Goal: Task Accomplishment & Management: Complete application form

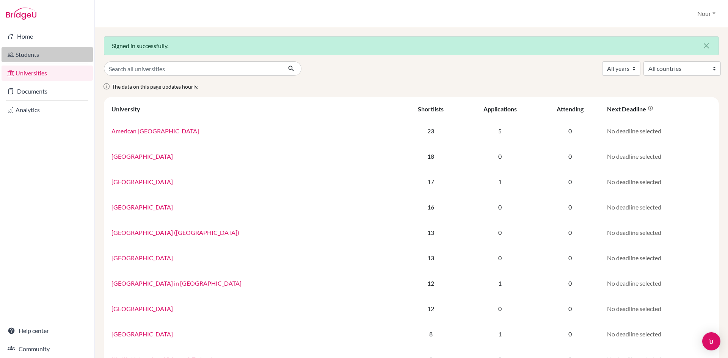
click at [22, 55] on link "Students" at bounding box center [47, 54] width 91 height 15
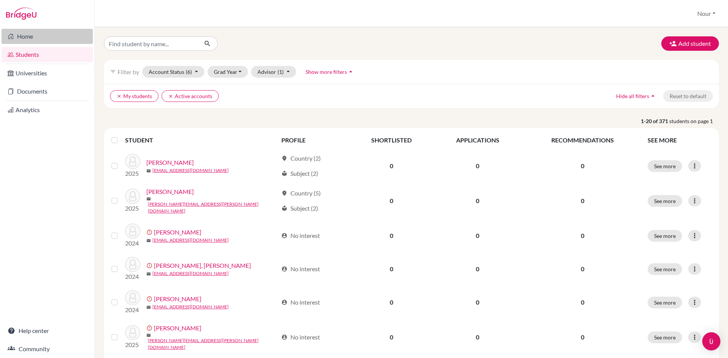
click at [28, 37] on link "Home" at bounding box center [47, 36] width 91 height 15
click at [117, 97] on icon "clear" at bounding box center [118, 96] width 5 height 5
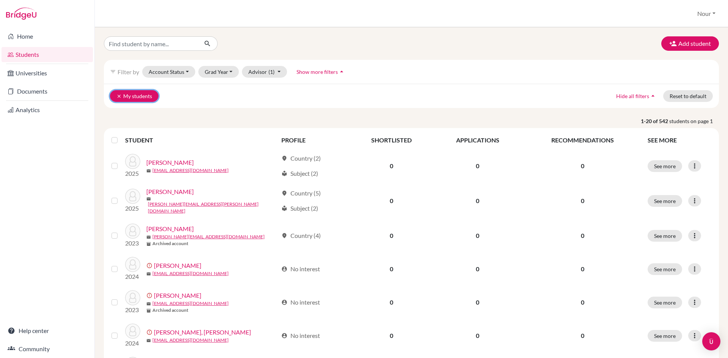
click at [116, 96] on icon "clear" at bounding box center [118, 96] width 5 height 5
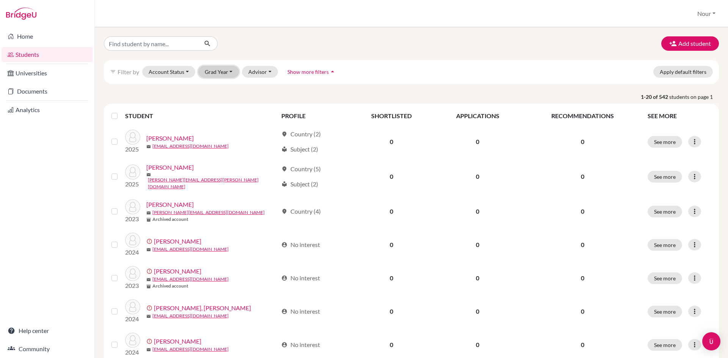
click at [226, 72] on button "Grad Year" at bounding box center [218, 72] width 41 height 12
click at [227, 86] on div "2026" at bounding box center [221, 87] width 27 height 9
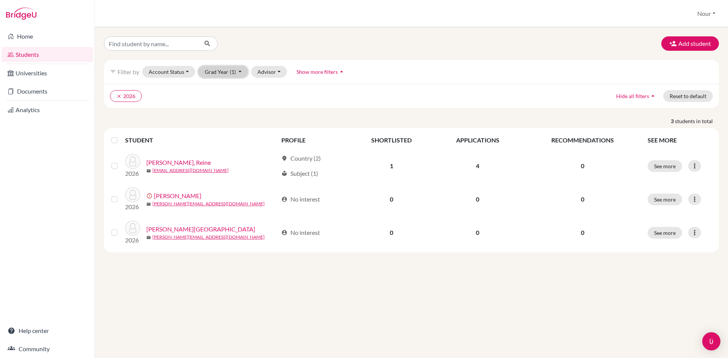
click at [232, 72] on span "(1)" at bounding box center [233, 72] width 6 height 6
click at [223, 87] on div "2026 done" at bounding box center [221, 87] width 27 height 9
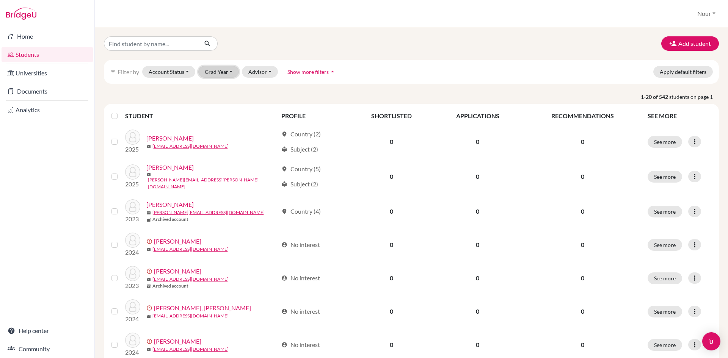
click at [228, 73] on button "Grad Year" at bounding box center [218, 72] width 41 height 12
click at [216, 103] on span "2025" at bounding box center [215, 100] width 14 height 9
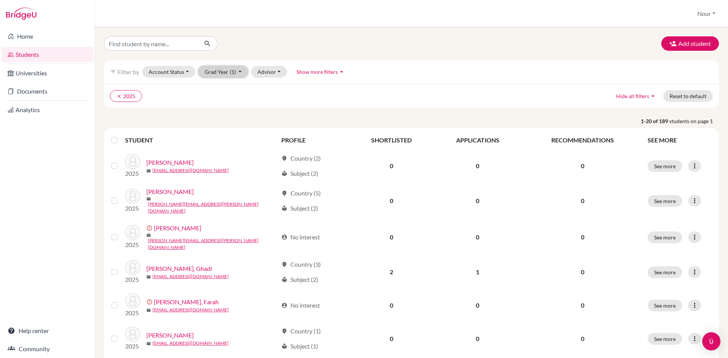
click at [230, 77] on button "Grad Year (1)" at bounding box center [223, 72] width 50 height 12
click at [226, 113] on div "2024" at bounding box center [221, 112] width 27 height 9
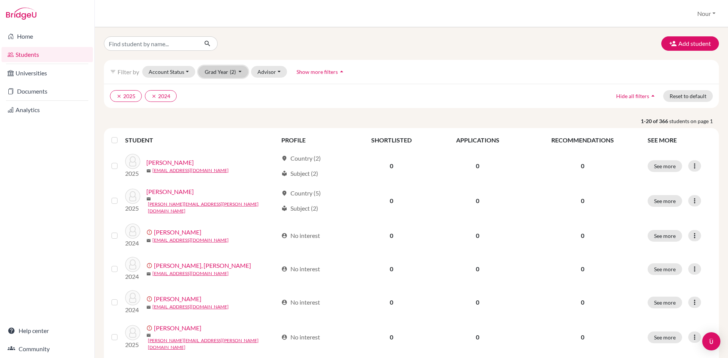
click at [228, 77] on button "Grad Year (2)" at bounding box center [223, 72] width 50 height 12
click at [226, 123] on div "2023" at bounding box center [221, 124] width 27 height 9
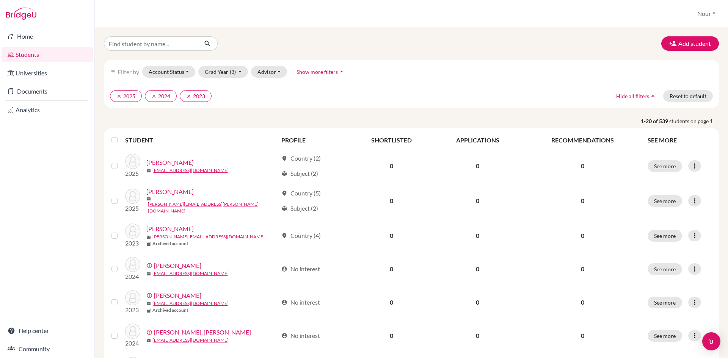
click at [121, 136] on label at bounding box center [121, 136] width 0 height 0
click at [0, 0] on input "checkbox" at bounding box center [0, 0] width 0 height 0
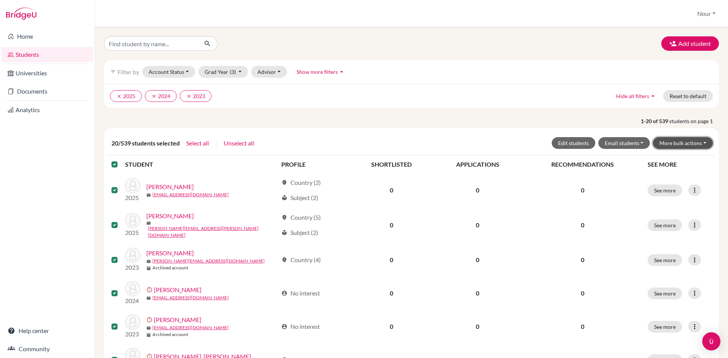
click at [702, 143] on button "More bulk actions" at bounding box center [683, 143] width 60 height 12
click at [678, 157] on button "Archive" at bounding box center [678, 159] width 69 height 12
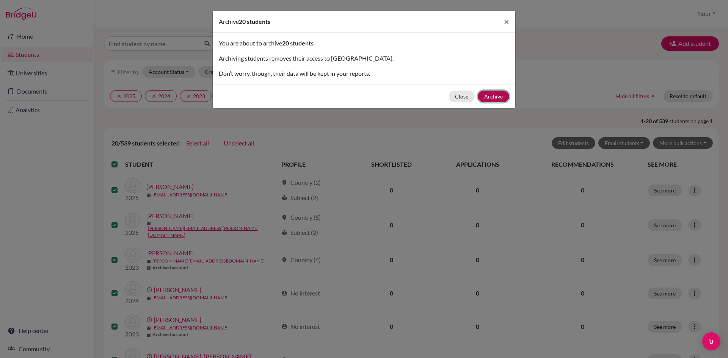
click at [499, 94] on button "Archive" at bounding box center [493, 97] width 31 height 12
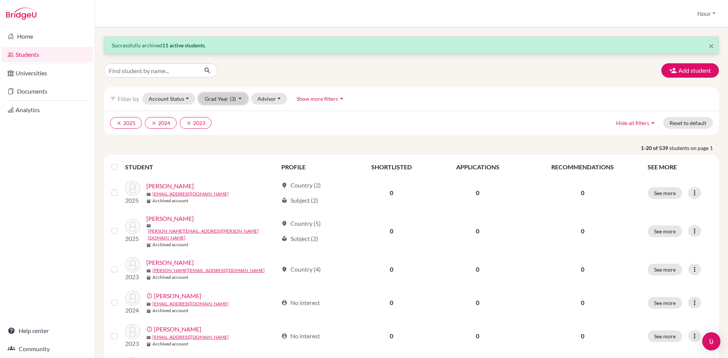
click at [228, 100] on button "Grad Year (3)" at bounding box center [223, 99] width 50 height 12
click at [227, 123] on icon "done" at bounding box center [231, 127] width 8 height 8
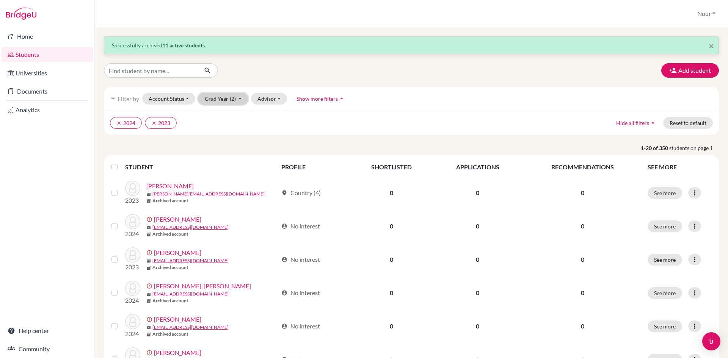
click at [234, 100] on span "(2)" at bounding box center [233, 99] width 6 height 6
click at [224, 134] on button "2024 done" at bounding box center [221, 139] width 45 height 12
click at [224, 97] on button "Grad Year (1)" at bounding box center [223, 99] width 50 height 12
click at [223, 149] on div "2023 done" at bounding box center [221, 151] width 27 height 9
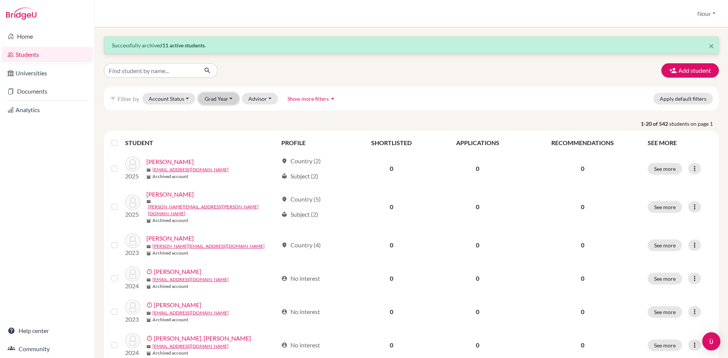
click at [233, 102] on button "Grad Year" at bounding box center [218, 99] width 41 height 12
click at [223, 115] on div "2026" at bounding box center [221, 114] width 27 height 9
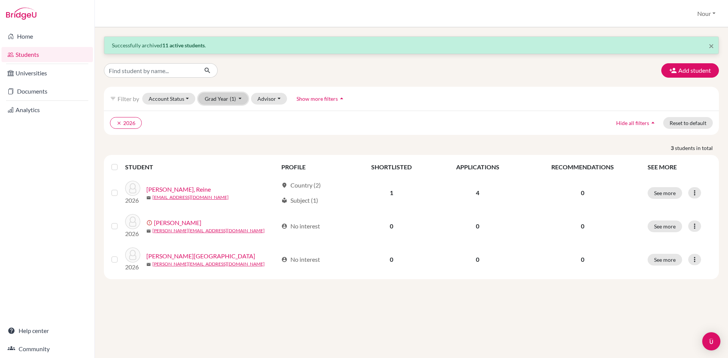
click at [226, 100] on button "Grad Year (1)" at bounding box center [223, 99] width 50 height 12
click at [115, 122] on button "clear 2026" at bounding box center [126, 123] width 32 height 12
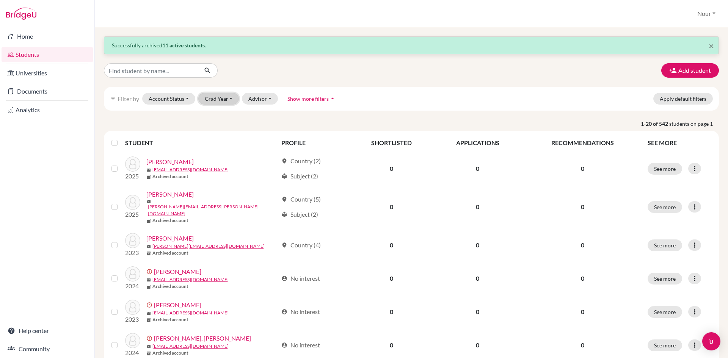
click at [231, 100] on button "Grad Year" at bounding box center [218, 99] width 41 height 12
click at [372, 104] on div "filter_list Filter by Account Status Active accounts Archived accounts Register…" at bounding box center [411, 99] width 615 height 24
click at [217, 99] on button "Grad Year" at bounding box center [218, 99] width 41 height 12
click at [222, 114] on div "2026" at bounding box center [221, 114] width 27 height 9
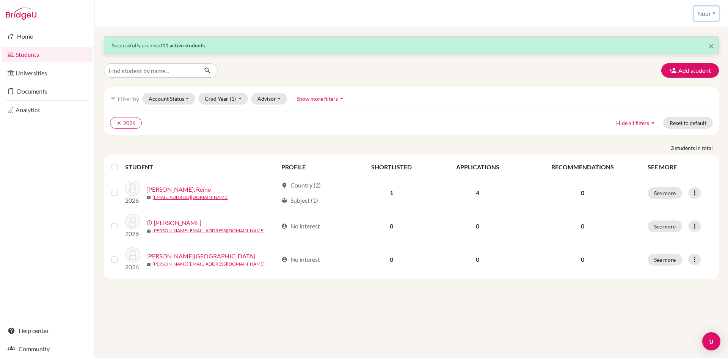
click at [709, 16] on button "Nour" at bounding box center [706, 13] width 25 height 14
click at [699, 43] on link "School Settings" at bounding box center [690, 43] width 60 height 12
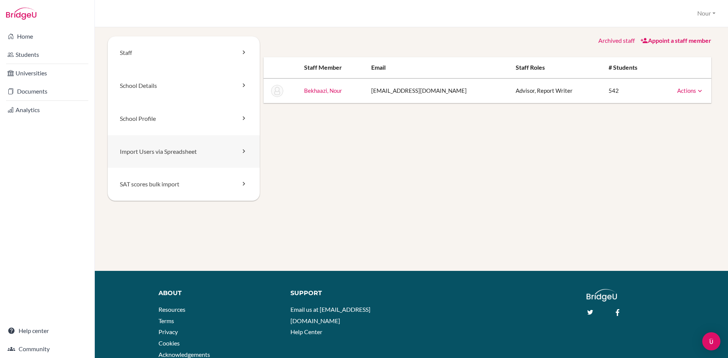
click at [240, 151] on icon at bounding box center [244, 151] width 8 height 8
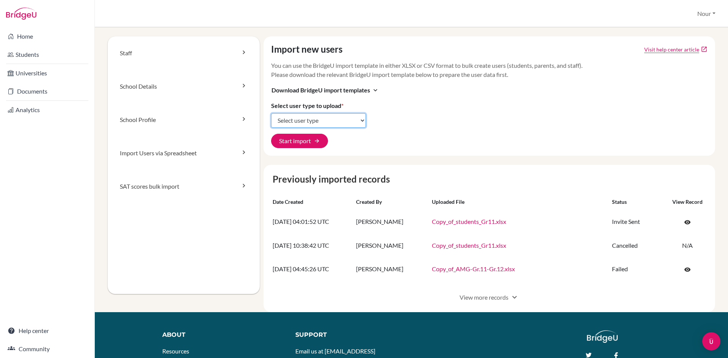
click at [306, 119] on select "Select user type Students Students and parents Parents Advisors Report writers" at bounding box center [318, 120] width 95 height 14
click at [271, 113] on select "Select user type Students Students and parents Parents Advisors Report writers" at bounding box center [318, 120] width 95 height 14
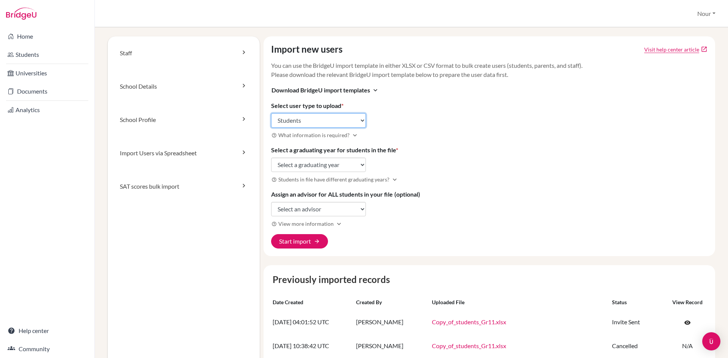
click at [351, 121] on select "Select user type Students Students and parents Parents Advisors Report writers" at bounding box center [318, 120] width 95 height 14
click at [271, 113] on select "Select user type Students Students and parents Parents Advisors Report writers" at bounding box center [318, 120] width 95 height 14
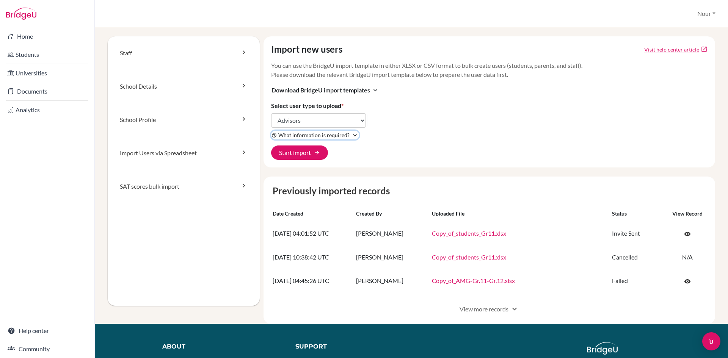
drag, startPoint x: 325, startPoint y: 138, endPoint x: 331, endPoint y: 138, distance: 5.7
click at [326, 138] on span "What information is required?" at bounding box center [313, 135] width 71 height 8
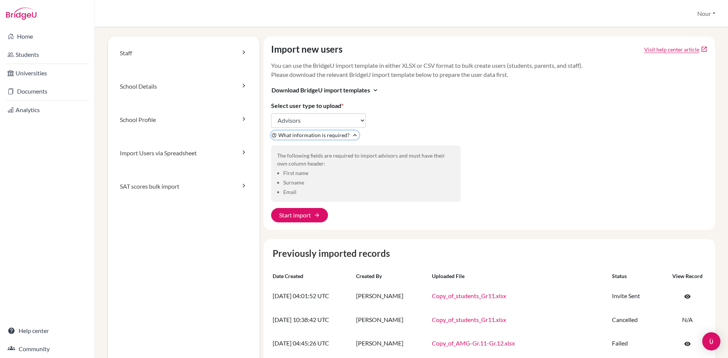
click at [331, 138] on span "What information is required?" at bounding box center [313, 135] width 71 height 8
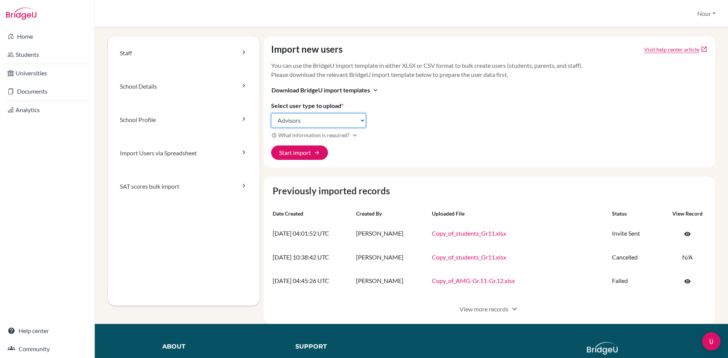
click at [330, 123] on select "Select user type Students Students and parents Parents Advisors Report writers" at bounding box center [318, 120] width 95 height 14
select select "students"
click at [271, 113] on select "Select user type Students Students and parents Parents Advisors Report writers" at bounding box center [318, 120] width 95 height 14
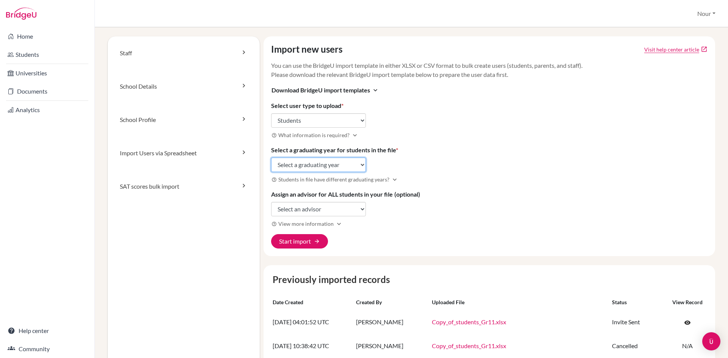
click at [332, 169] on select "Select a graduating year 2024 2025 2026 2027 2028 2029" at bounding box center [318, 165] width 95 height 14
select select "2026"
click at [271, 158] on select "Select a graduating year 2024 2025 2026 2027 2028 2029" at bounding box center [318, 165] width 95 height 14
click at [351, 210] on select "Select an advisor Nour Bekhaazi" at bounding box center [318, 209] width 95 height 14
select select "286330"
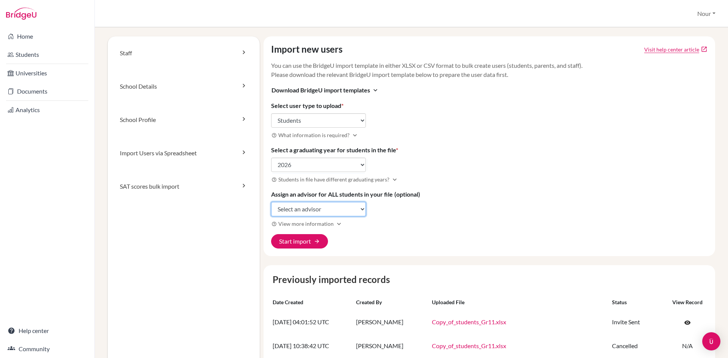
click at [271, 202] on select "Select an advisor Nour Bekhaazi" at bounding box center [318, 209] width 95 height 14
click at [310, 240] on button "Start import arrow_forward" at bounding box center [299, 241] width 57 height 14
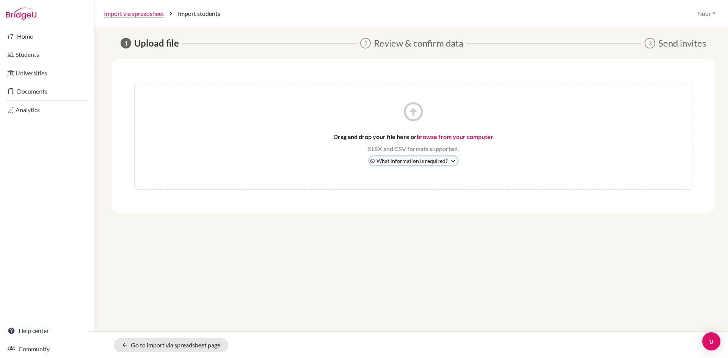
click at [451, 160] on icon "expand_more" at bounding box center [453, 161] width 8 height 8
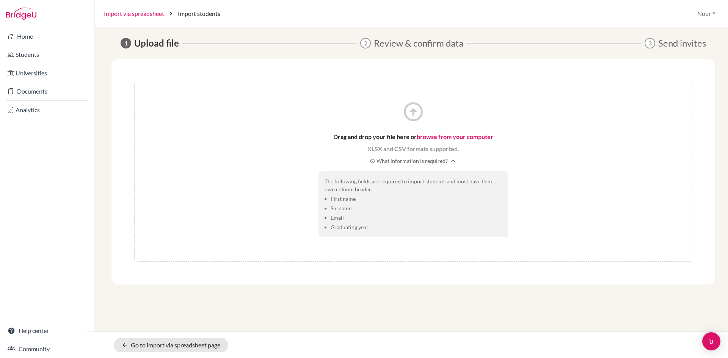
click at [115, 11] on link "Import via spreadsheet" at bounding box center [134, 13] width 60 height 9
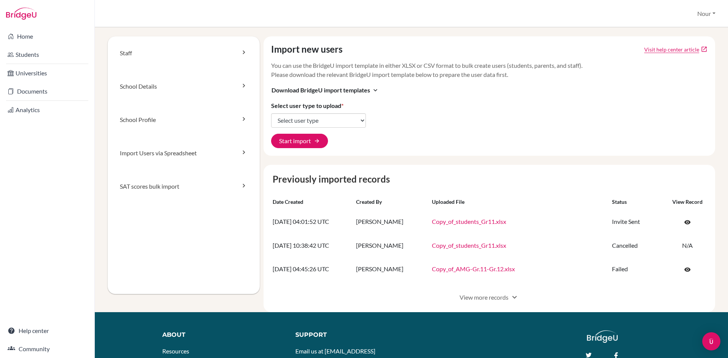
click at [301, 111] on div "Import new users Visit help center article open_in_new You can use the BridgeU …" at bounding box center [489, 95] width 452 height 119
drag, startPoint x: 695, startPoint y: 0, endPoint x: 350, endPoint y: 135, distance: 370.9
click at [364, 141] on div "Import new users Visit help center article open_in_new You can use the BridgeU …" at bounding box center [489, 95] width 452 height 119
click at [342, 124] on select "Select user type Students Students and parents Parents Advisors Report writers" at bounding box center [318, 120] width 95 height 14
select select "students"
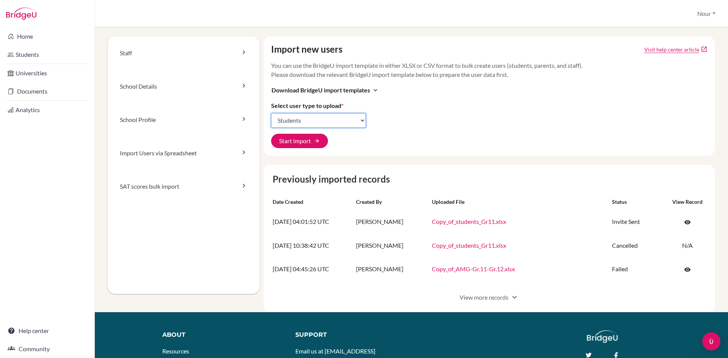
click at [271, 113] on select "Select user type Students Students and parents Parents Advisors Report writers" at bounding box center [318, 120] width 95 height 14
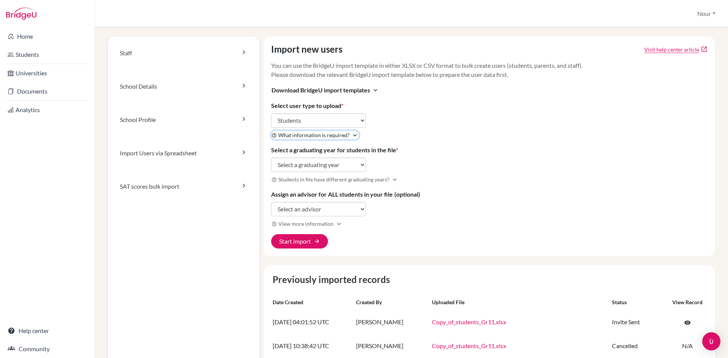
click at [353, 136] on icon "expand_more" at bounding box center [355, 136] width 8 height 8
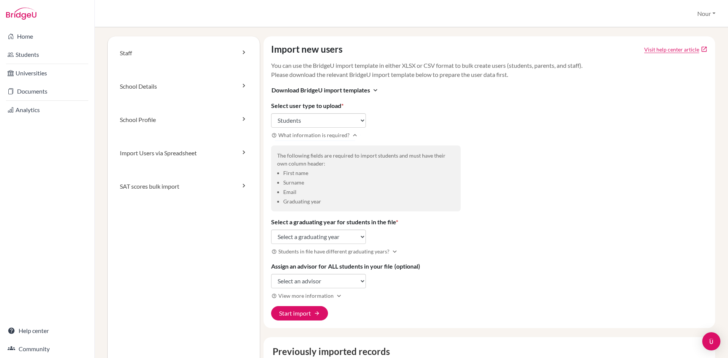
click at [396, 125] on div "Import new users Visit help center article open_in_new You can use the BridgeU …" at bounding box center [489, 182] width 452 height 292
click at [351, 136] on icon "expand_less" at bounding box center [355, 136] width 8 height 8
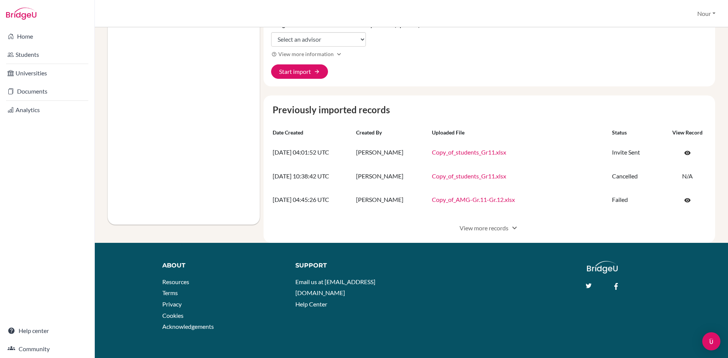
scroll to position [180, 0]
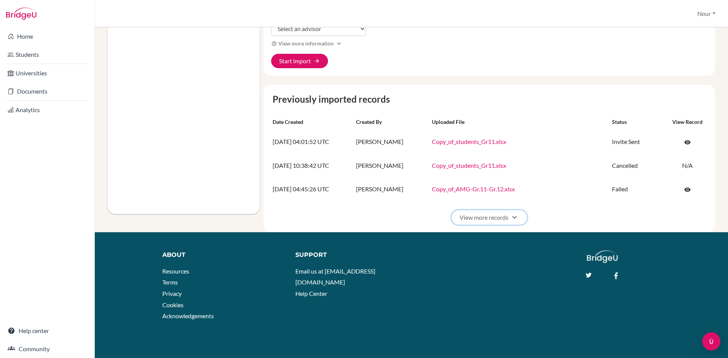
click at [488, 212] on button "View more records expand_more" at bounding box center [489, 217] width 75 height 14
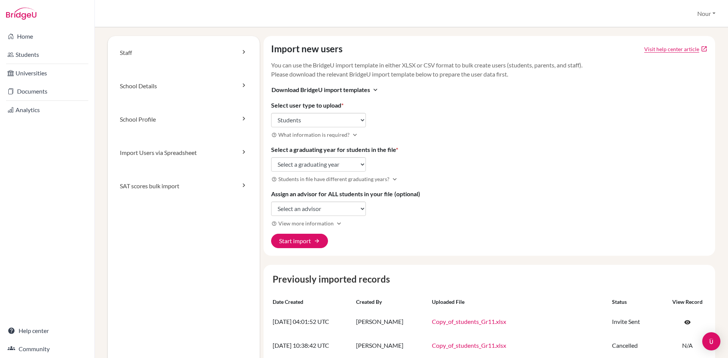
scroll to position [0, 0]
click at [242, 92] on link "School Details" at bounding box center [184, 86] width 152 height 33
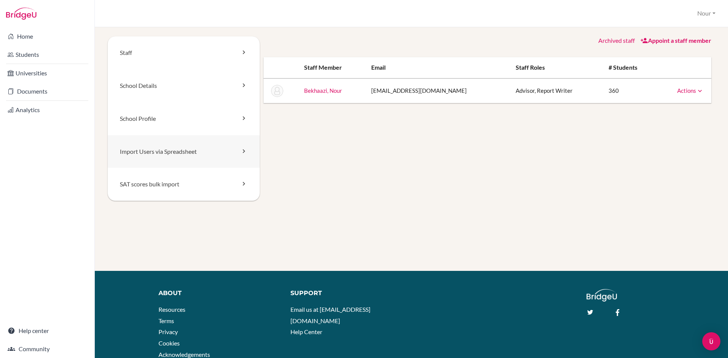
click at [226, 155] on link "Import Users via Spreadsheet" at bounding box center [184, 151] width 152 height 33
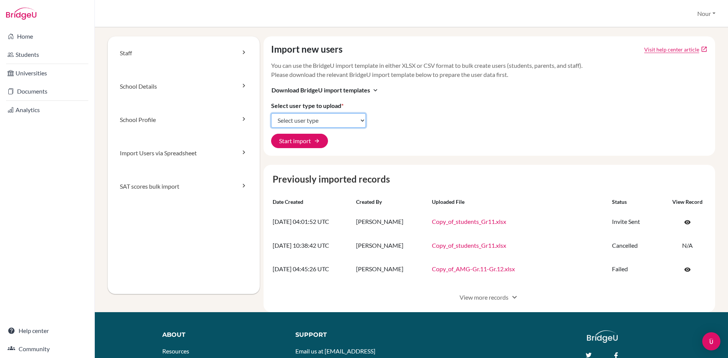
click at [357, 121] on select "Select user type Students Students and parents Parents Advisors Report writers" at bounding box center [318, 120] width 95 height 14
select select "students"
click at [271, 113] on select "Select user type Students Students and parents Parents Advisors Report writers" at bounding box center [318, 120] width 95 height 14
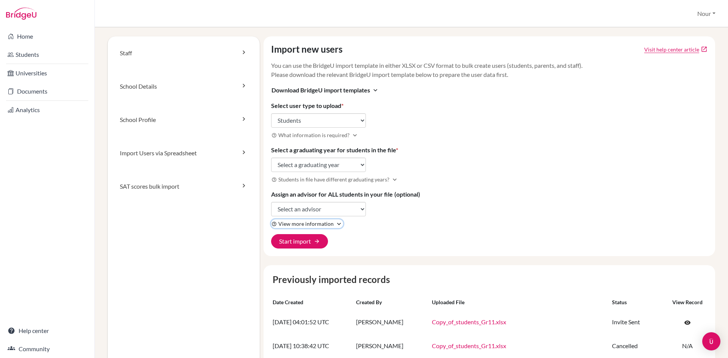
click at [335, 225] on icon "expand_more" at bounding box center [339, 224] width 8 height 8
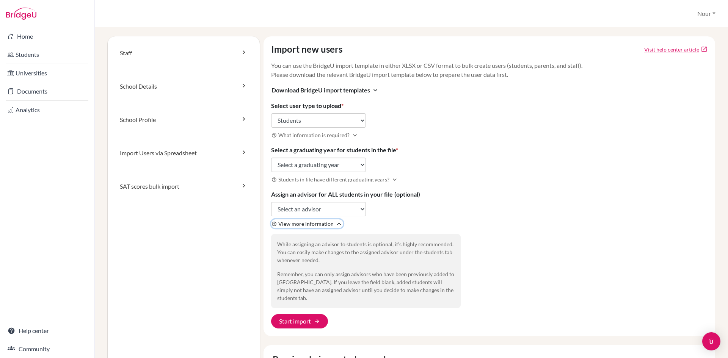
click at [335, 225] on icon "expand_less" at bounding box center [339, 224] width 8 height 8
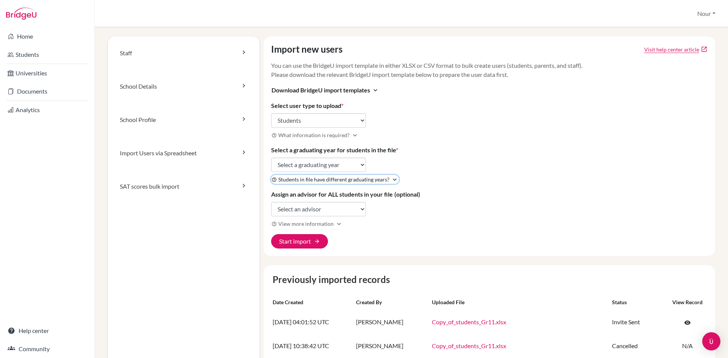
click at [391, 181] on icon "expand_more" at bounding box center [395, 180] width 8 height 8
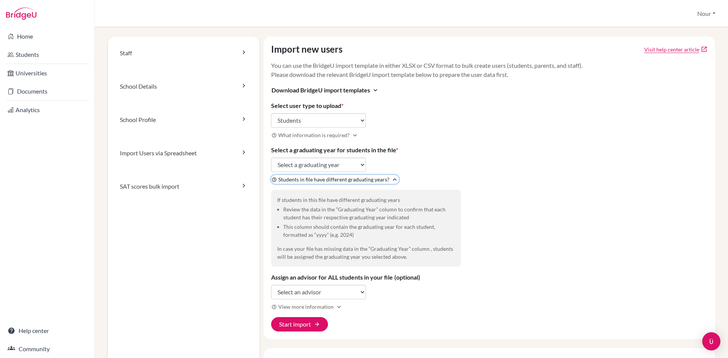
click at [391, 181] on icon "expand_less" at bounding box center [395, 180] width 8 height 8
